Goal: Navigation & Orientation: Understand site structure

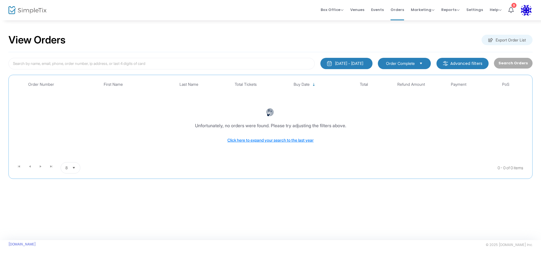
click at [27, 9] on img at bounding box center [27, 10] width 38 height 8
